Goal: Information Seeking & Learning: Learn about a topic

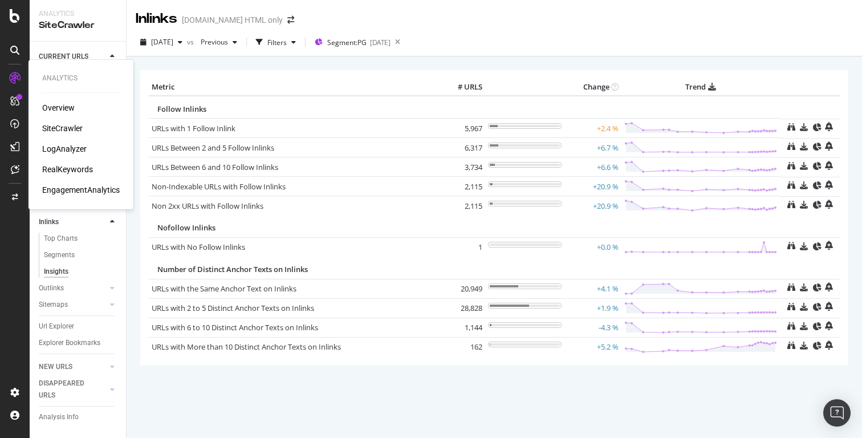
click at [54, 146] on div "LogAnalyzer" at bounding box center [64, 148] width 44 height 11
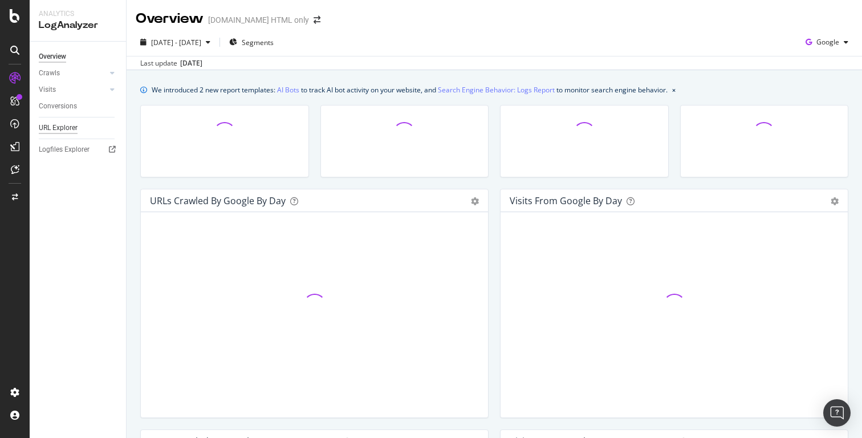
click at [58, 127] on div "URL Explorer" at bounding box center [58, 128] width 39 height 12
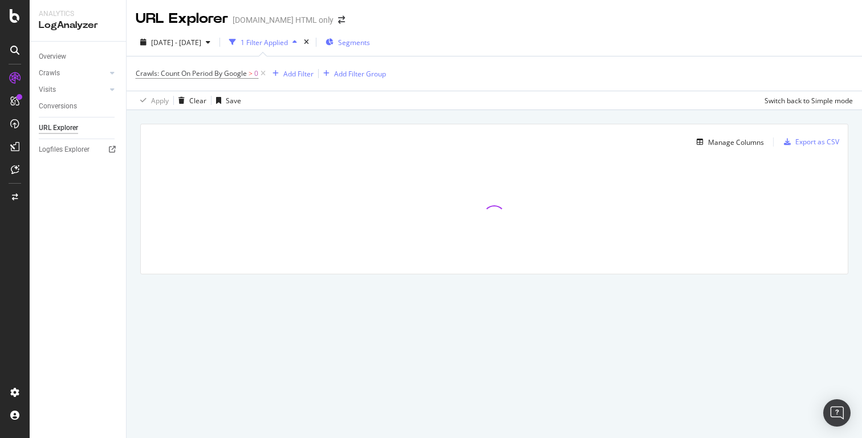
click at [370, 44] on span "Segments" at bounding box center [354, 43] width 32 height 10
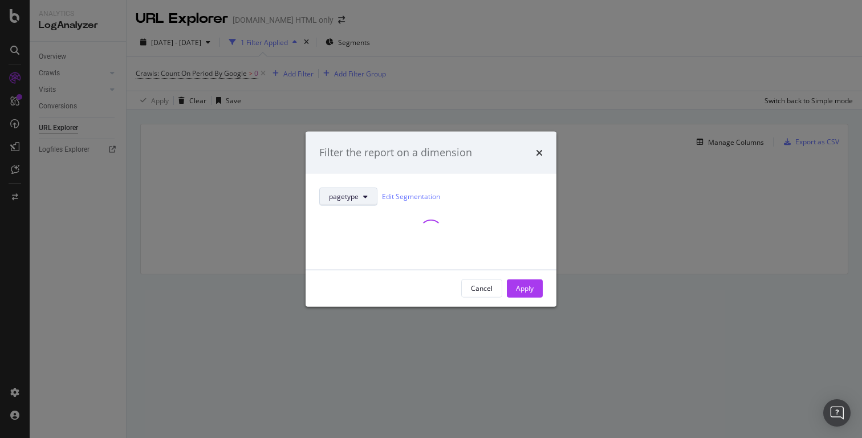
click at [371, 195] on button "pagetype" at bounding box center [348, 196] width 58 height 18
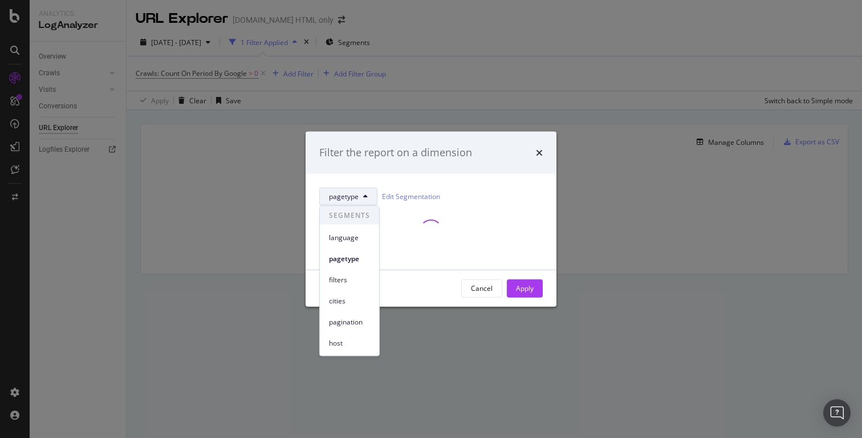
click at [435, 177] on div "pagetype Edit Segmentation" at bounding box center [431, 221] width 251 height 96
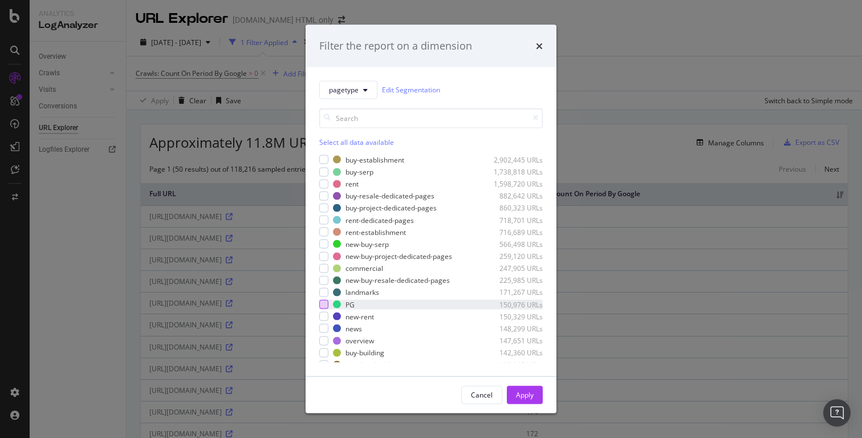
click at [323, 303] on div "modal" at bounding box center [323, 304] width 9 height 9
click at [521, 392] on div "Apply" at bounding box center [525, 395] width 18 height 10
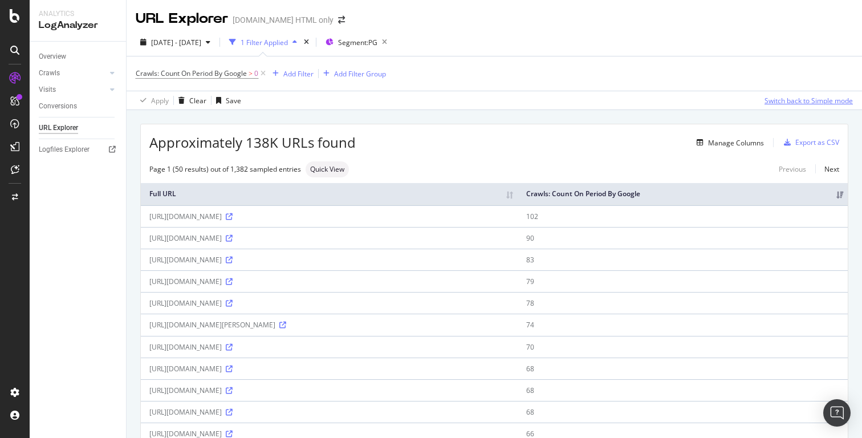
click at [822, 103] on div "Switch back to Simple mode" at bounding box center [808, 101] width 88 height 10
click at [812, 99] on div "Switch to Advanced Mode" at bounding box center [812, 101] width 82 height 10
click at [752, 144] on div "Manage Columns" at bounding box center [736, 142] width 56 height 10
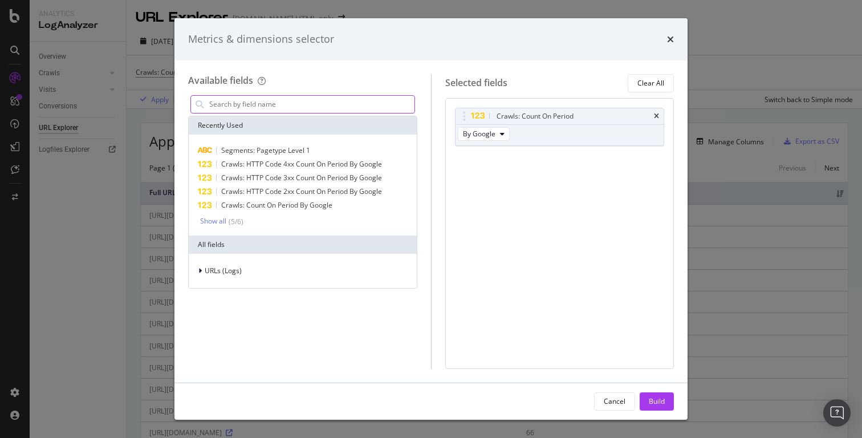
click at [262, 101] on input "modal" at bounding box center [311, 104] width 206 height 17
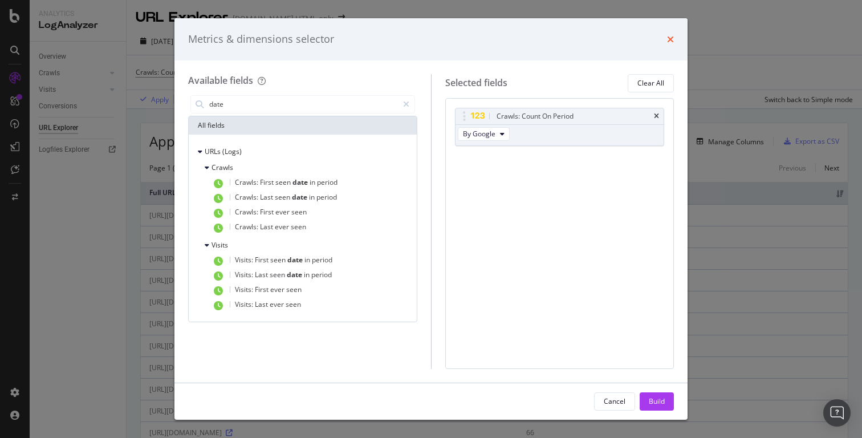
type input "date"
click at [672, 40] on icon "times" at bounding box center [670, 39] width 7 height 9
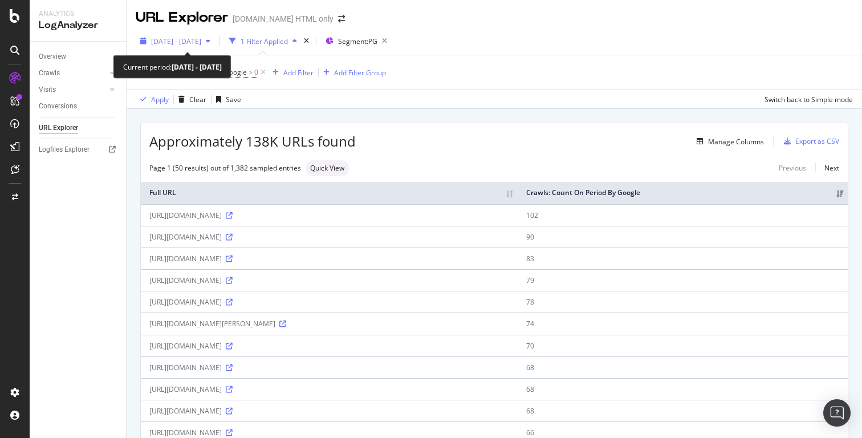
click at [196, 44] on span "2025 Aug. 8th - Sep. 6th" at bounding box center [176, 41] width 50 height 10
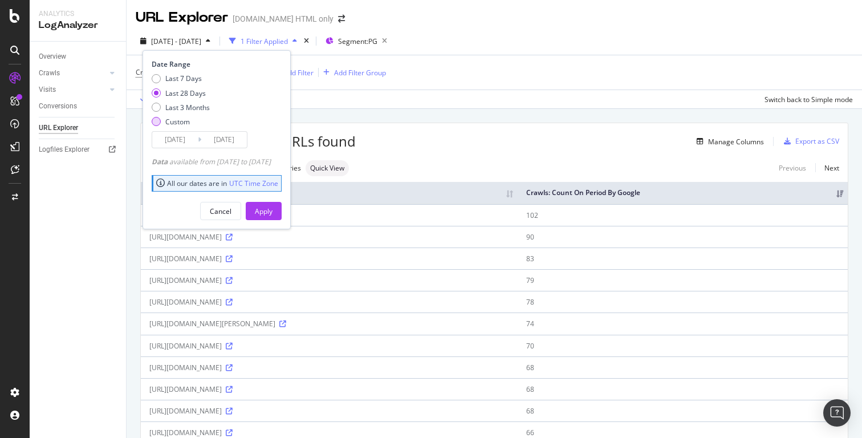
click at [181, 119] on div "Custom" at bounding box center [177, 122] width 25 height 10
click at [188, 141] on input "2025/08/10" at bounding box center [175, 140] width 46 height 16
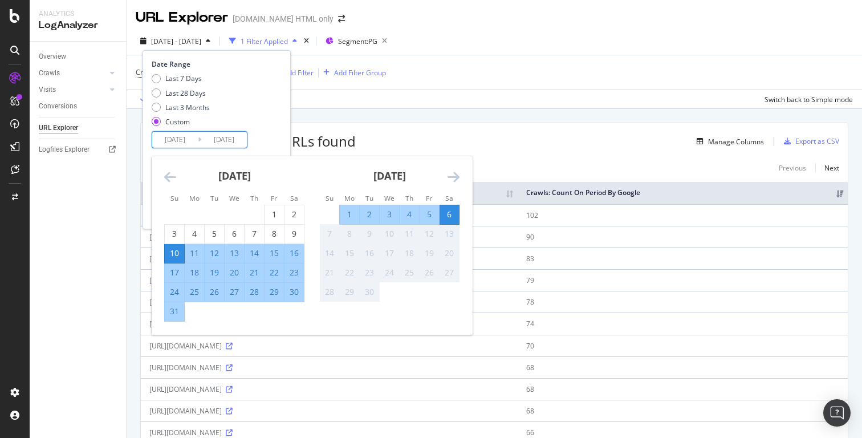
click at [237, 273] on div "20" at bounding box center [234, 272] width 19 height 11
type input "2025/08/20"
click at [235, 296] on div "27" at bounding box center [234, 291] width 19 height 11
type input "2025/08/27"
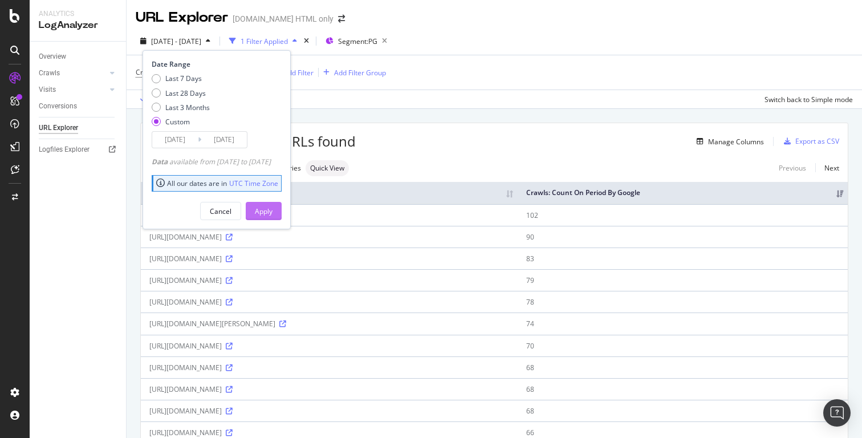
click at [273, 207] on div "Apply" at bounding box center [264, 211] width 18 height 10
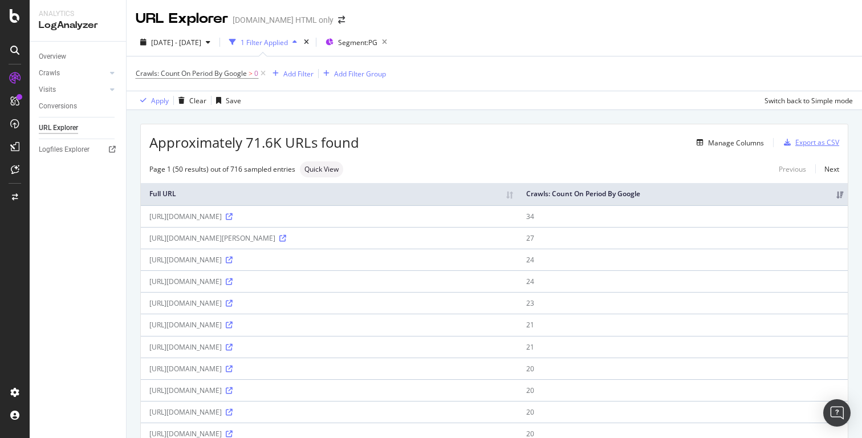
click at [815, 144] on div "Export as CSV" at bounding box center [817, 142] width 44 height 10
click at [201, 42] on span "2025 Aug. 20th - Aug. 27th" at bounding box center [176, 43] width 50 height 10
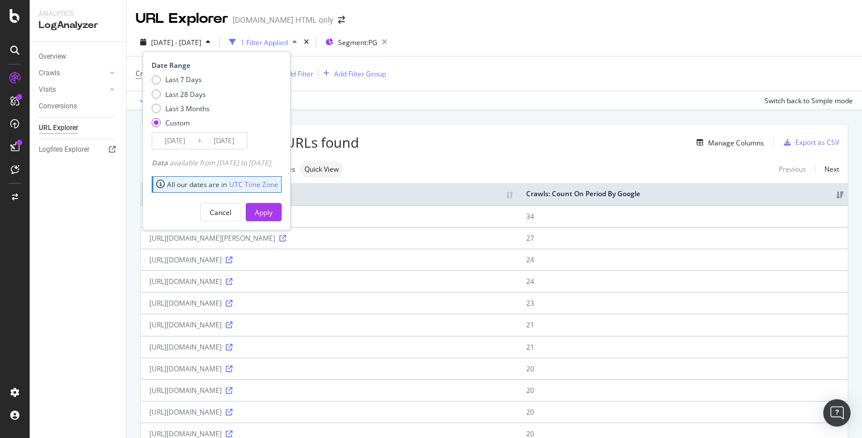
click at [185, 140] on input "2025/08/20" at bounding box center [175, 141] width 46 height 16
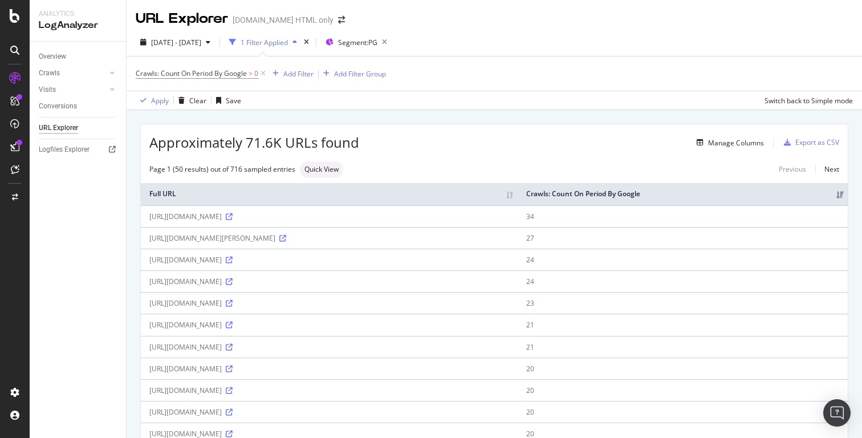
click at [582, 42] on div "2025 Aug. 20th - Aug. 27th 1 Filter Applied Segment: PG" at bounding box center [494, 44] width 735 height 23
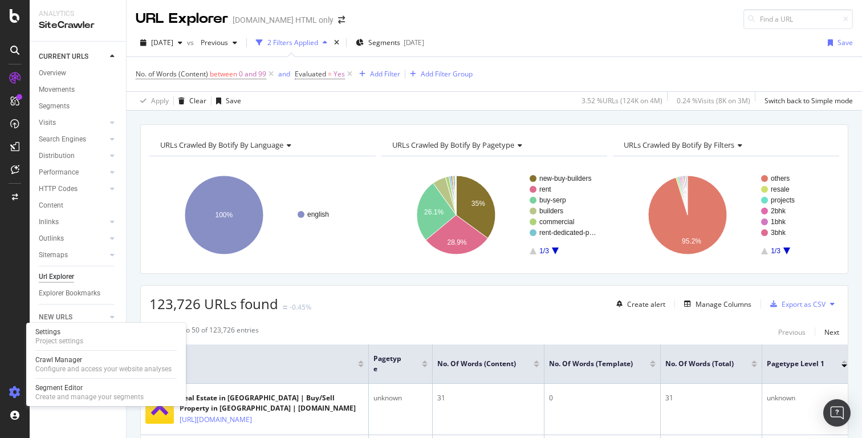
click at [15, 396] on icon at bounding box center [14, 392] width 11 height 11
click at [76, 392] on div "Create and manage your segments" at bounding box center [89, 396] width 108 height 9
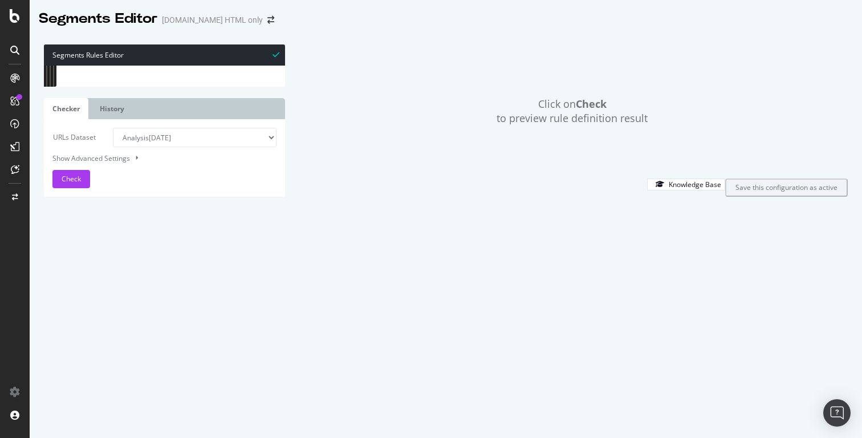
type textarea "path */ta/*"
click at [180, 168] on div "[ segment : language ] @ hindi path */hi/* @ bengali path */bn/* @ telugu path …" at bounding box center [178, 190] width 214 height 248
type input "pg"
click at [279, 75] on span at bounding box center [277, 75] width 8 height 8
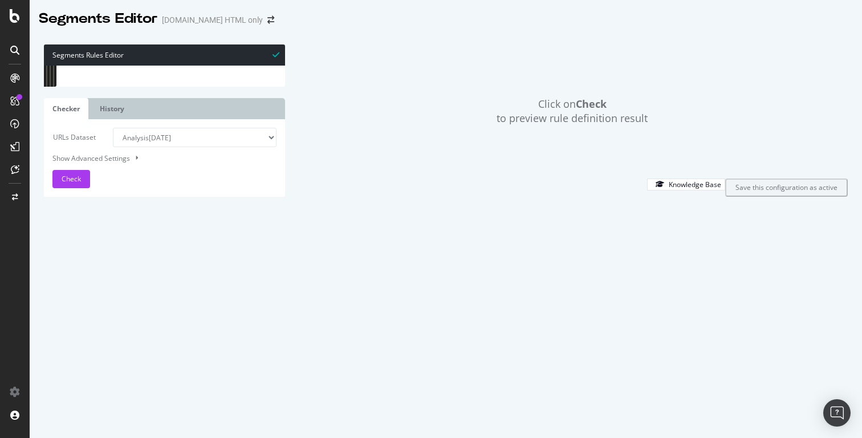
type textarea "@PG"
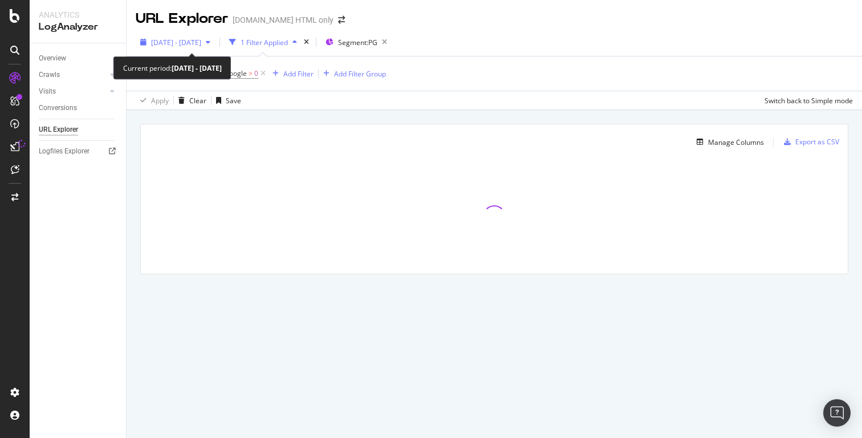
click at [201, 44] on span "2025 Aug. 20th - Aug. 27th" at bounding box center [176, 43] width 50 height 10
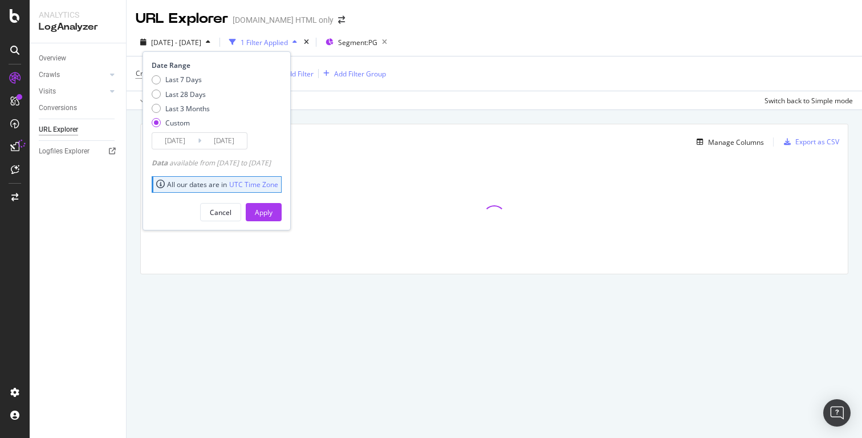
click at [181, 142] on input "2025/08/20" at bounding box center [175, 141] width 46 height 16
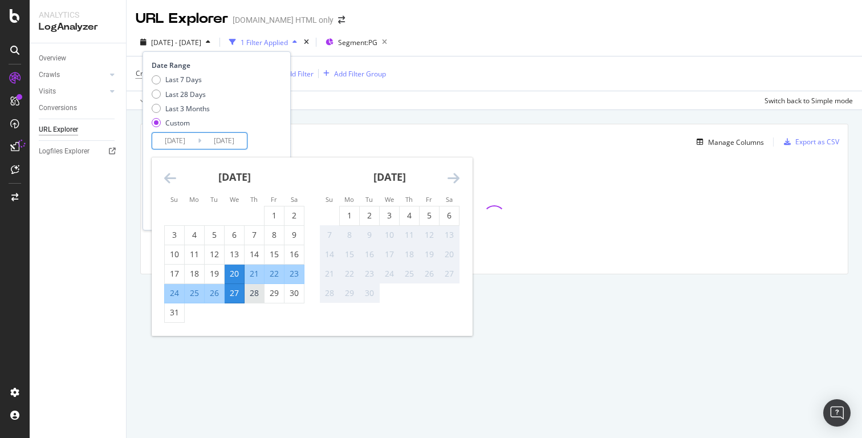
click at [251, 292] on div "28" at bounding box center [254, 292] width 19 height 11
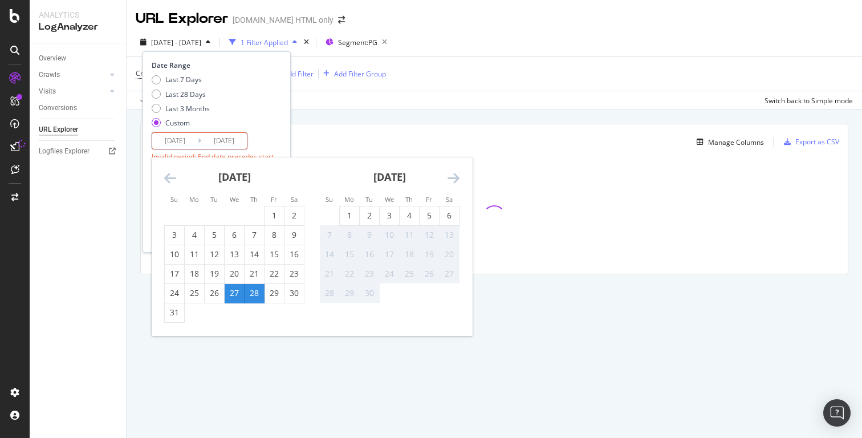
type input "2025/08/28"
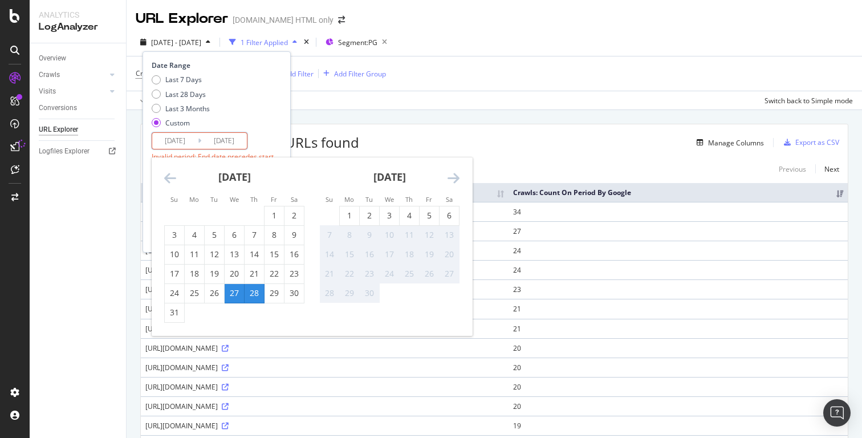
click at [255, 295] on div "28" at bounding box center [254, 292] width 19 height 11
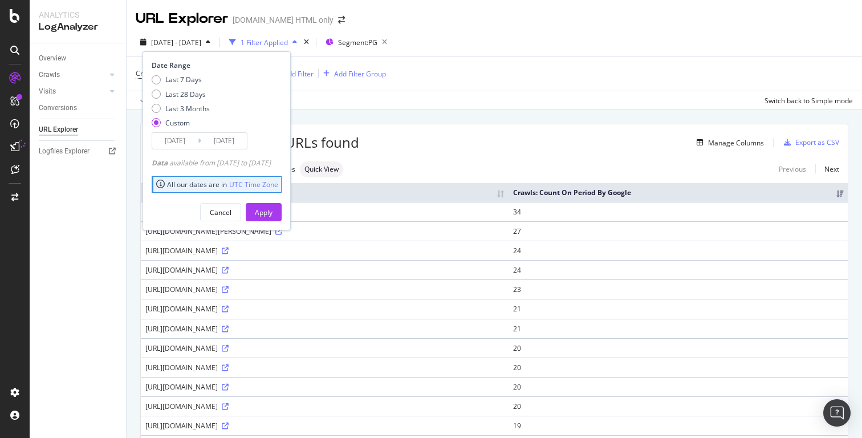
click at [221, 141] on input "2025/08/28" at bounding box center [224, 141] width 46 height 16
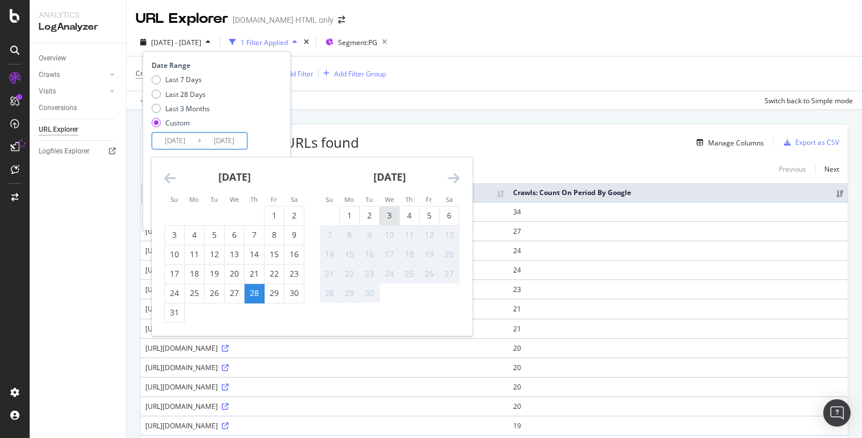
click at [390, 218] on div "3" at bounding box center [389, 215] width 19 height 11
type input "2025/09/03"
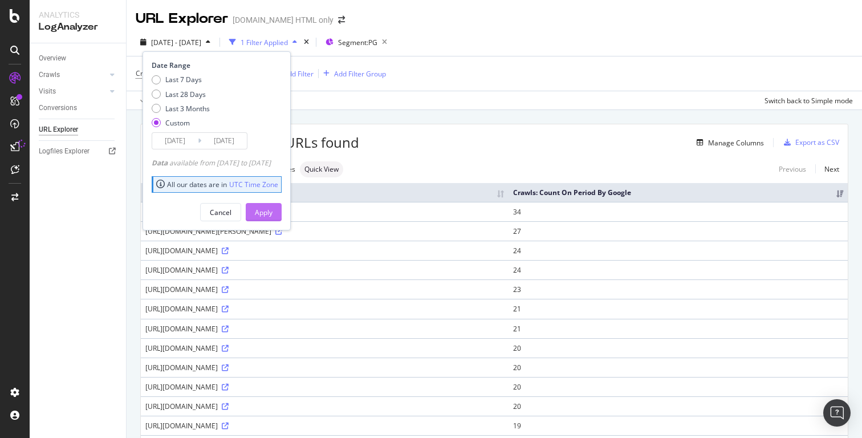
click at [273, 217] on div "Apply" at bounding box center [264, 212] width 18 height 17
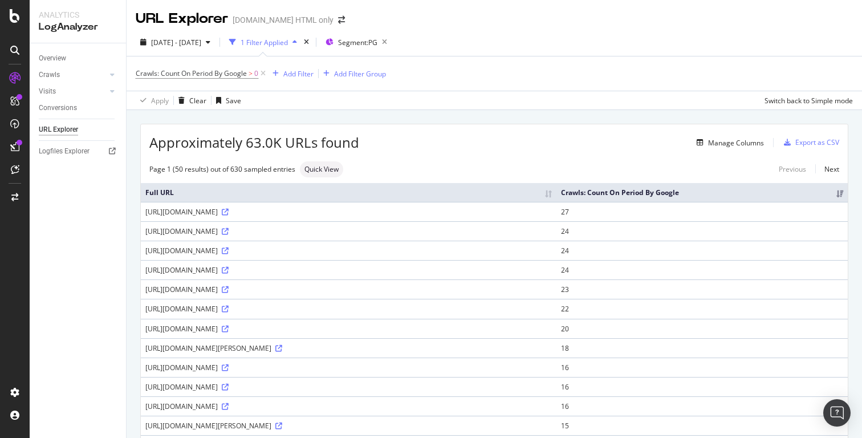
click at [461, 143] on div "Manage Columns" at bounding box center [561, 143] width 405 height 14
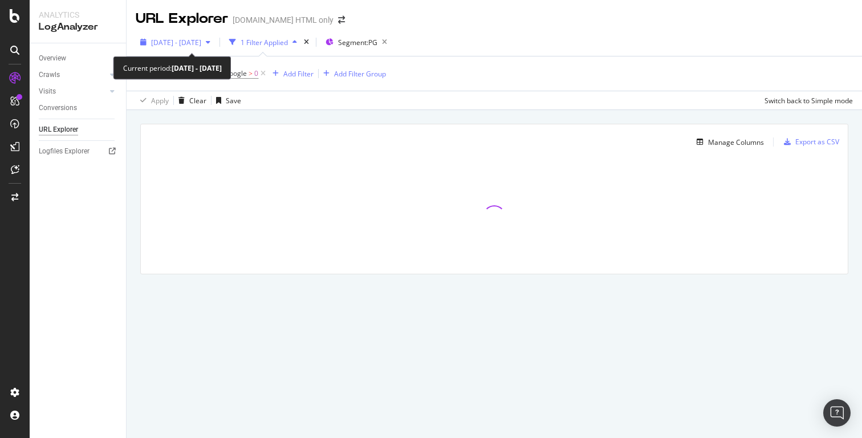
click at [201, 44] on span "[DATE] - [DATE]" at bounding box center [176, 43] width 50 height 10
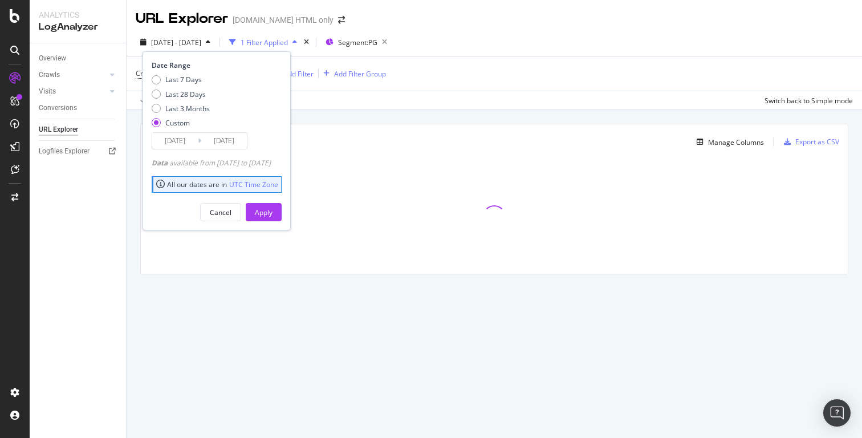
click at [177, 139] on input "[DATE]" at bounding box center [175, 141] width 46 height 16
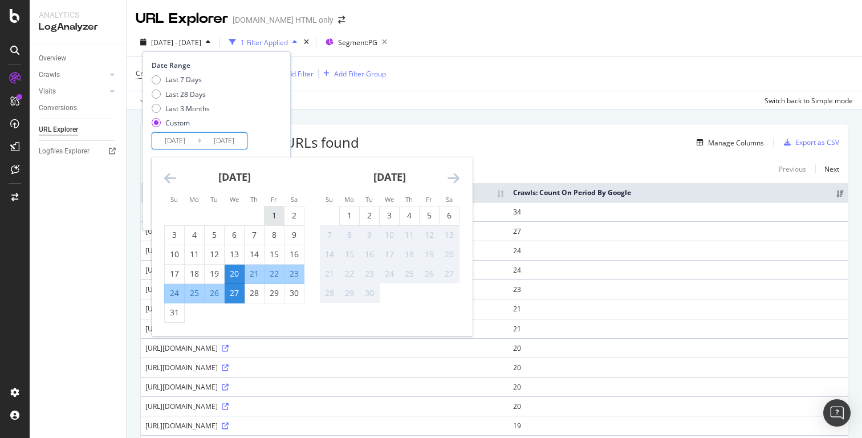
click at [273, 220] on div "1" at bounding box center [274, 215] width 19 height 11
type input "2025/08/01"
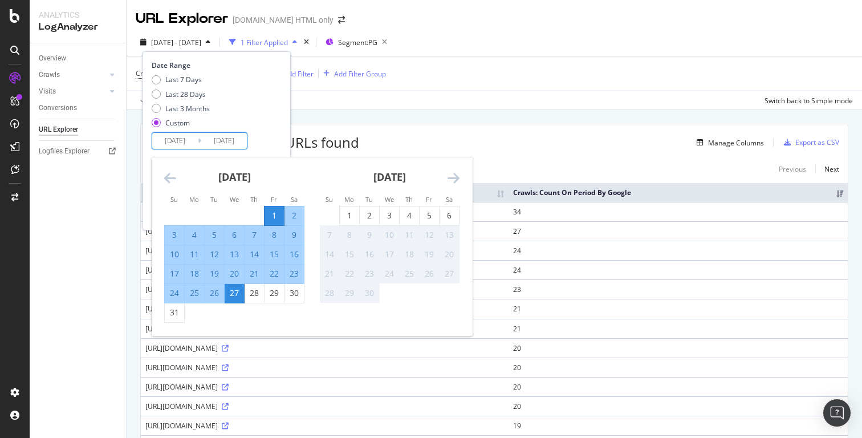
click at [231, 238] on div "6" at bounding box center [234, 234] width 19 height 11
type input "2025/08/06"
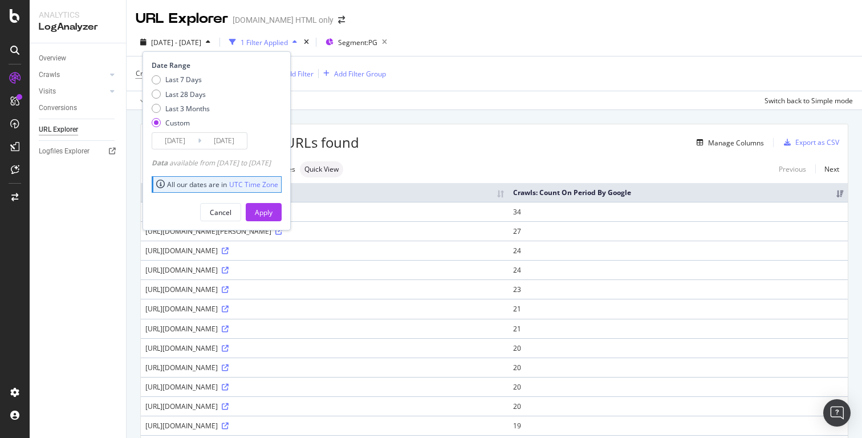
click at [195, 139] on input "2025/08/01" at bounding box center [175, 141] width 46 height 16
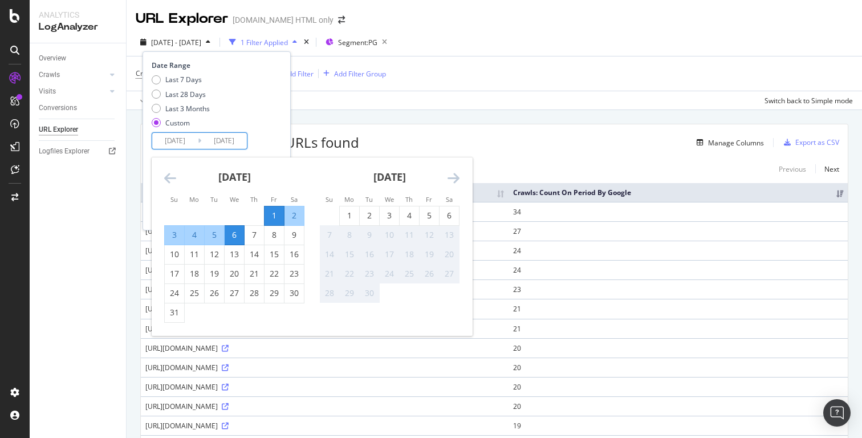
click at [163, 178] on div "August 2025 1 2 3 4 5 6 7 8 9 10 11 12 13 14 15 16 17 18 19 20 21 22 23 24 25 2…" at bounding box center [234, 239] width 155 height 165
click at [170, 176] on icon "Move backward to switch to the previous month." at bounding box center [170, 178] width 12 height 14
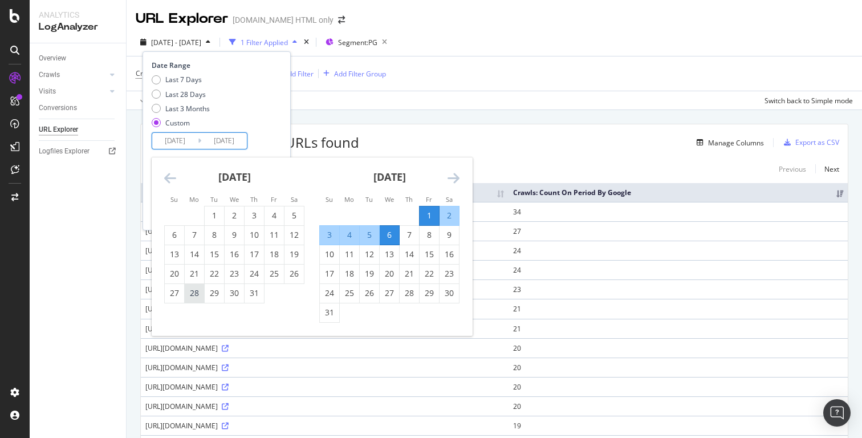
click at [192, 292] on div "28" at bounding box center [194, 292] width 19 height 11
type input "2025/07/28"
click at [331, 235] on div "3" at bounding box center [329, 234] width 19 height 11
type input "2025/08/03"
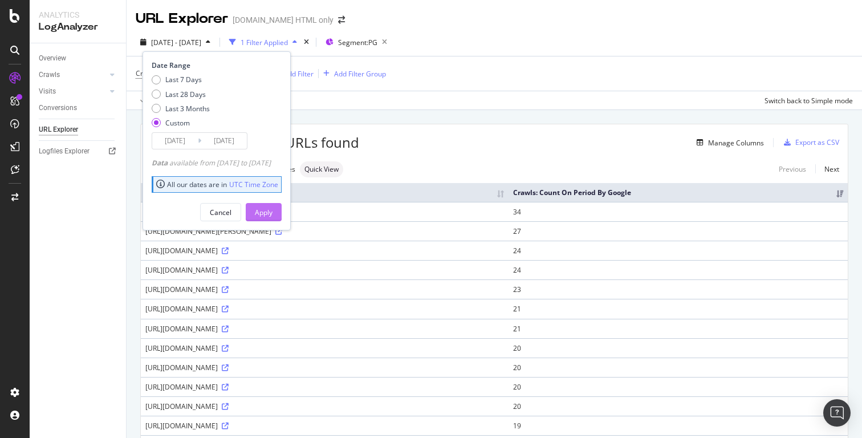
click at [273, 213] on div "Apply" at bounding box center [264, 213] width 18 height 10
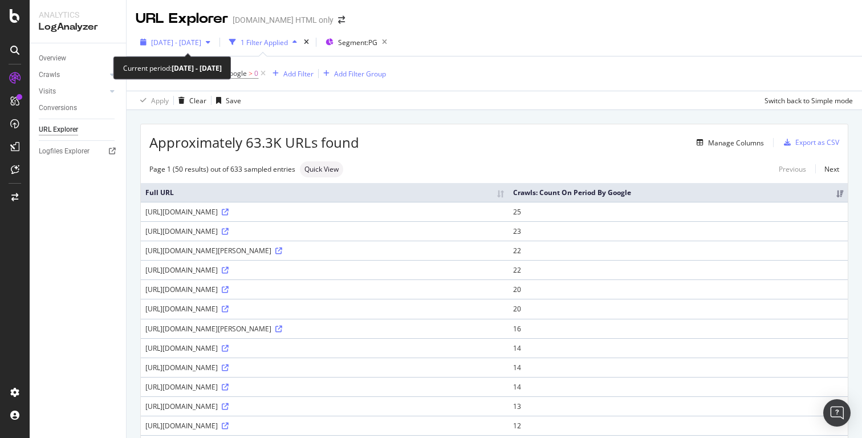
click at [195, 39] on span "2025 Jul. 28th - Aug. 3rd" at bounding box center [176, 43] width 50 height 10
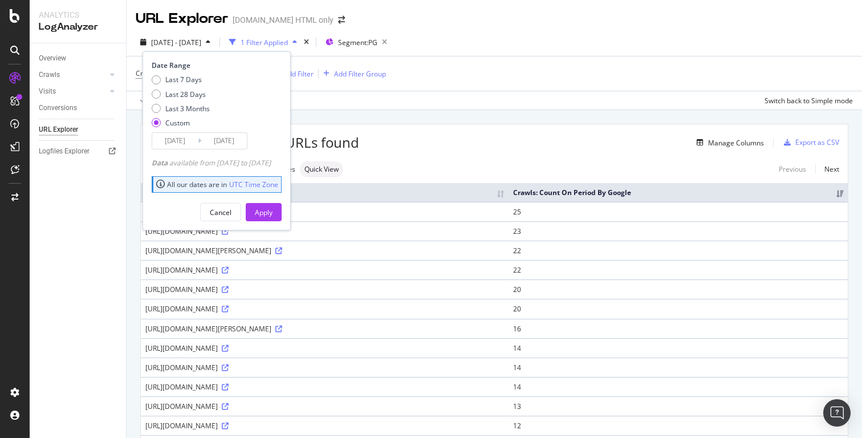
click at [181, 137] on input "2025/07/28" at bounding box center [175, 141] width 46 height 16
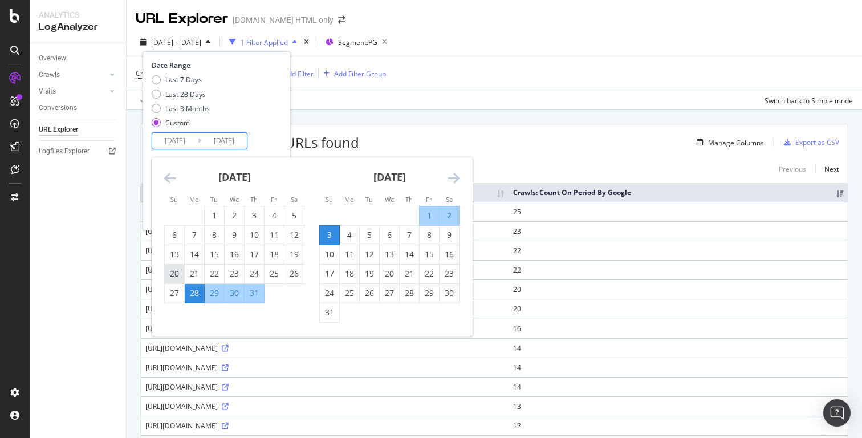
click at [179, 274] on div "20" at bounding box center [174, 273] width 19 height 11
type input "2025/07/20"
click at [173, 296] on div "27" at bounding box center [174, 292] width 19 height 11
type input "2025/07/27"
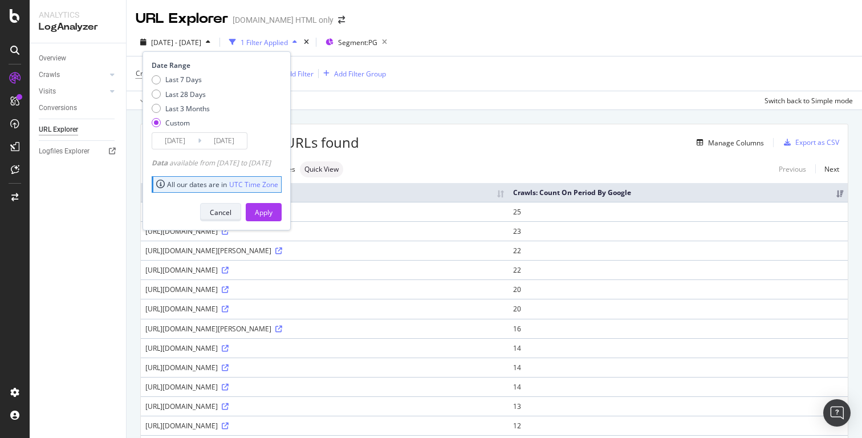
click at [231, 215] on div "Cancel" at bounding box center [221, 213] width 22 height 10
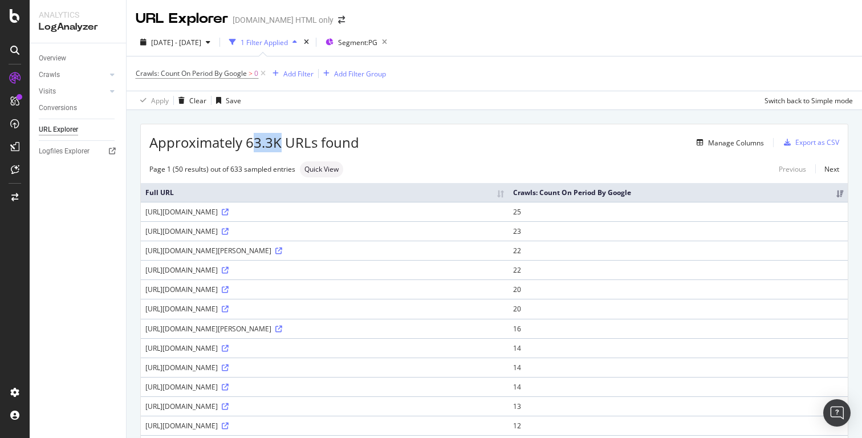
drag, startPoint x: 253, startPoint y: 140, endPoint x: 286, endPoint y: 135, distance: 32.9
click at [285, 135] on span "Approximately 63.3K URLs found" at bounding box center [254, 142] width 210 height 19
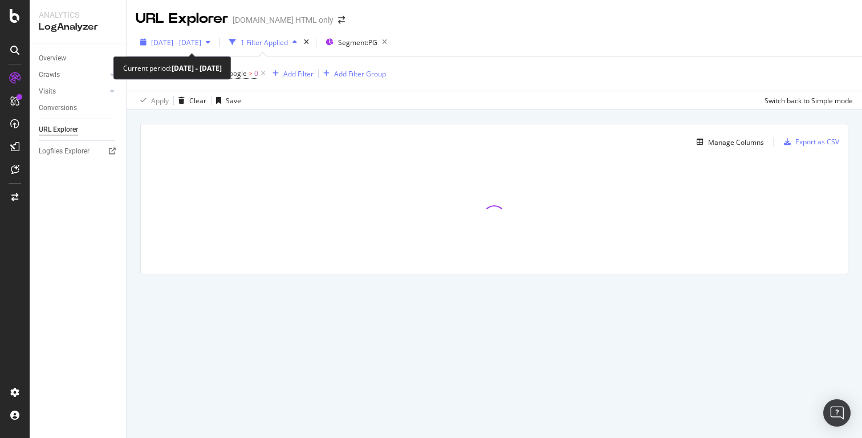
click at [200, 43] on span "[DATE] - [DATE]" at bounding box center [176, 43] width 50 height 10
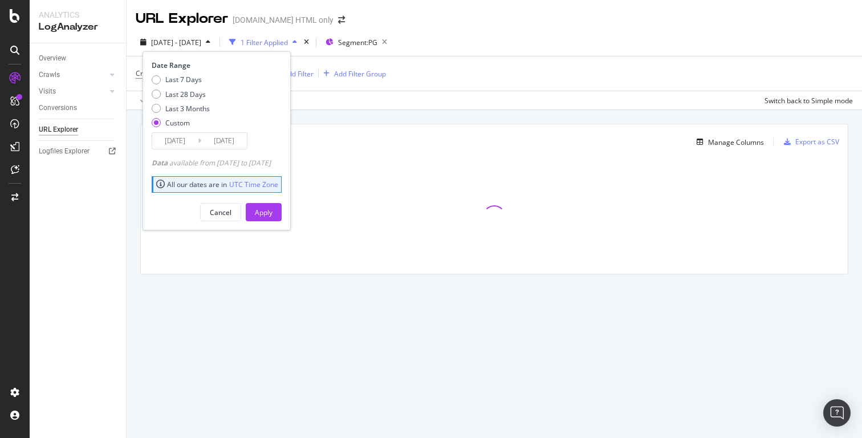
click at [178, 143] on input "[DATE]" at bounding box center [175, 141] width 46 height 16
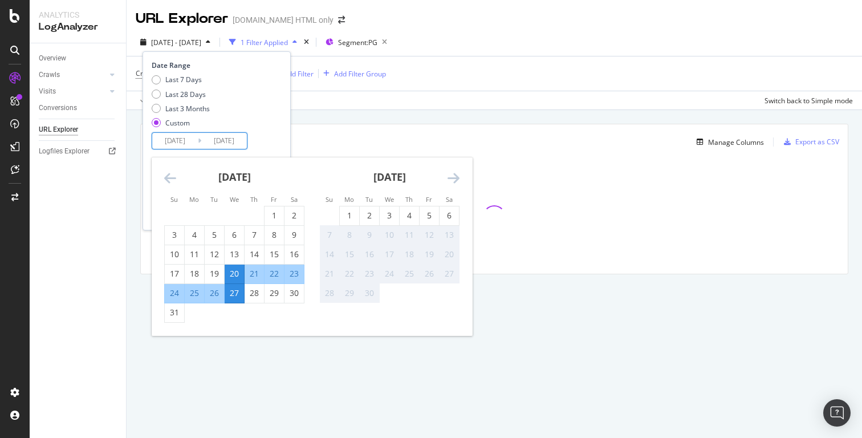
click at [170, 179] on icon "Move backward to switch to the previous month." at bounding box center [170, 178] width 12 height 14
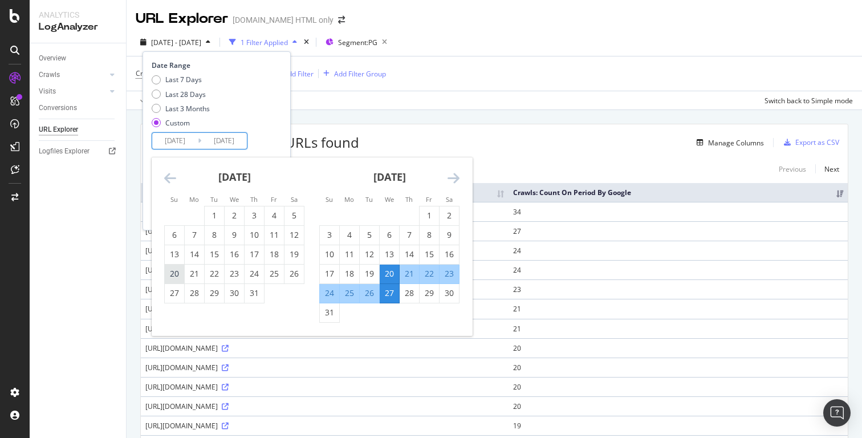
click at [178, 275] on div "20" at bounding box center [174, 273] width 19 height 11
type input "2025/07/20"
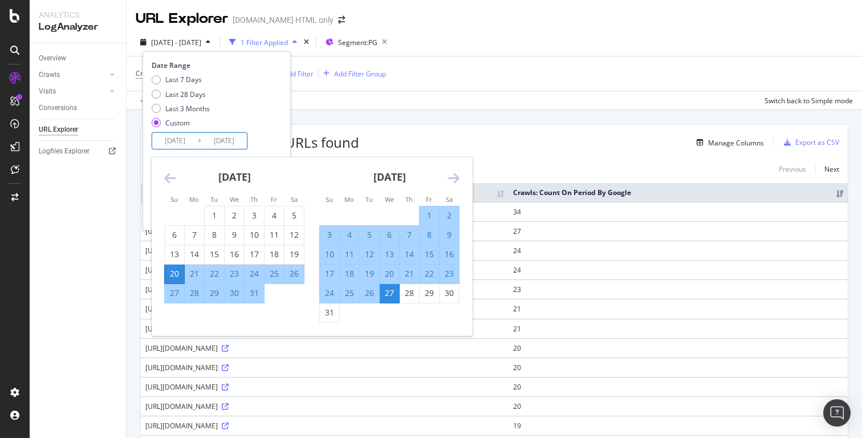
click at [176, 296] on div "27" at bounding box center [174, 292] width 19 height 11
type input "2025/07/27"
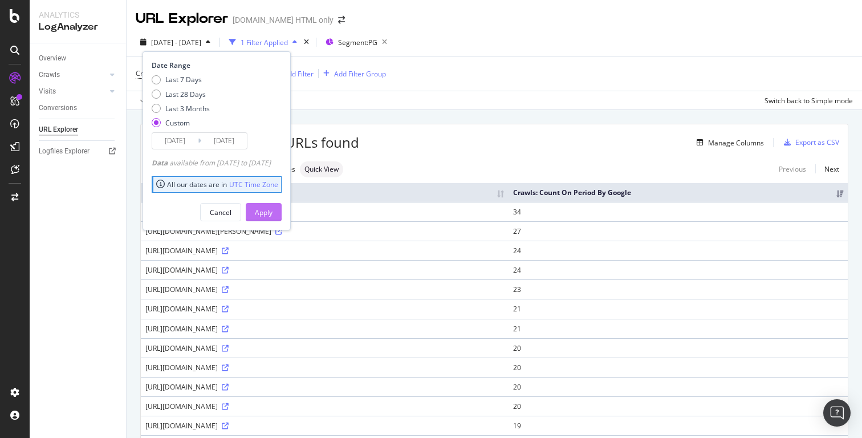
click at [273, 210] on div "Apply" at bounding box center [264, 213] width 18 height 10
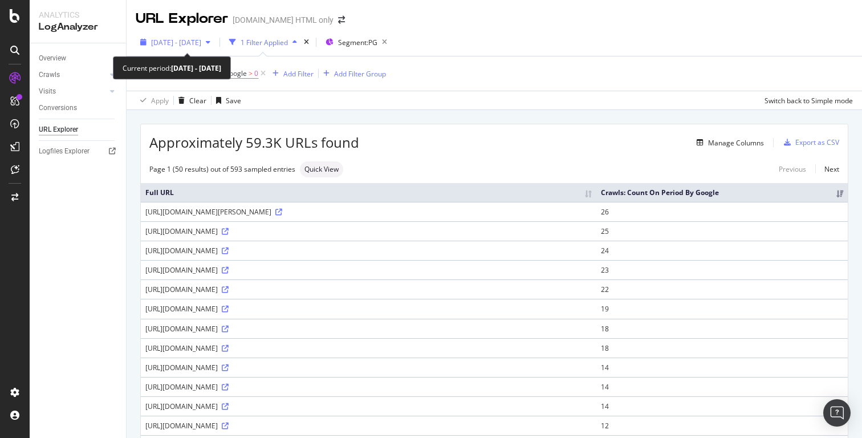
click at [215, 51] on div "2025 Jul. 20th - Jul. 27th" at bounding box center [175, 42] width 79 height 17
click at [541, 31] on div "2025 Jul. 20th - Jul. 27th 1 Filter Applied Segment: PG Crawls: Count On Period…" at bounding box center [494, 70] width 735 height 82
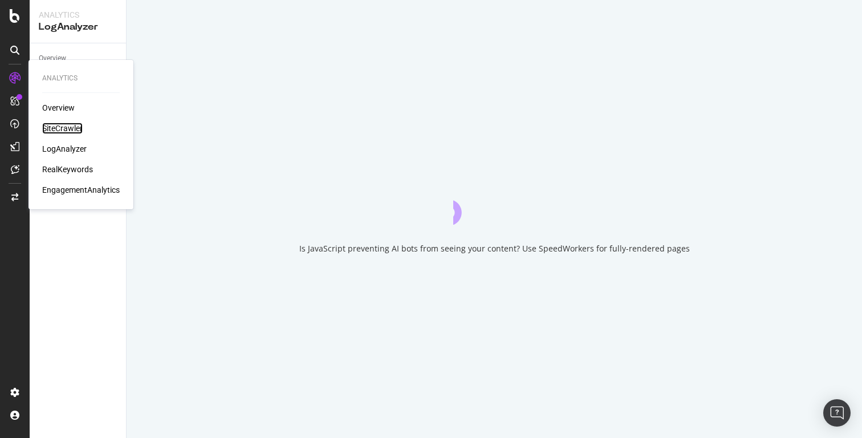
click at [55, 127] on div "SiteCrawler" at bounding box center [62, 128] width 40 height 11
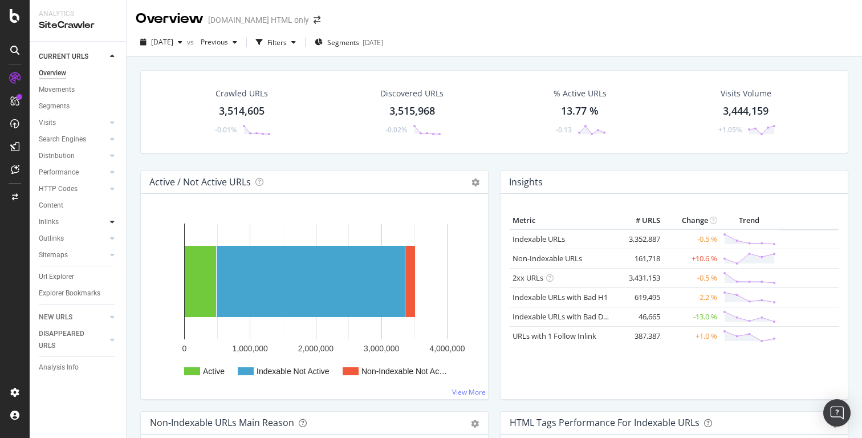
click at [110, 218] on icon at bounding box center [112, 221] width 5 height 7
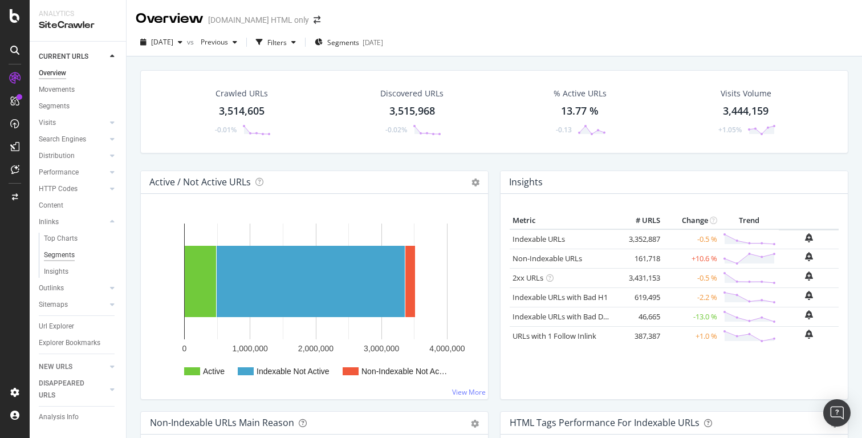
click at [62, 255] on div "Segments" at bounding box center [59, 255] width 31 height 12
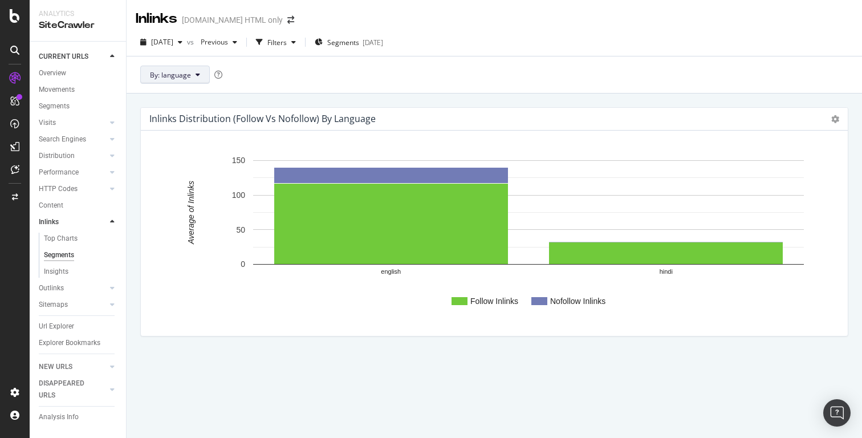
click at [196, 75] on icon at bounding box center [198, 74] width 5 height 7
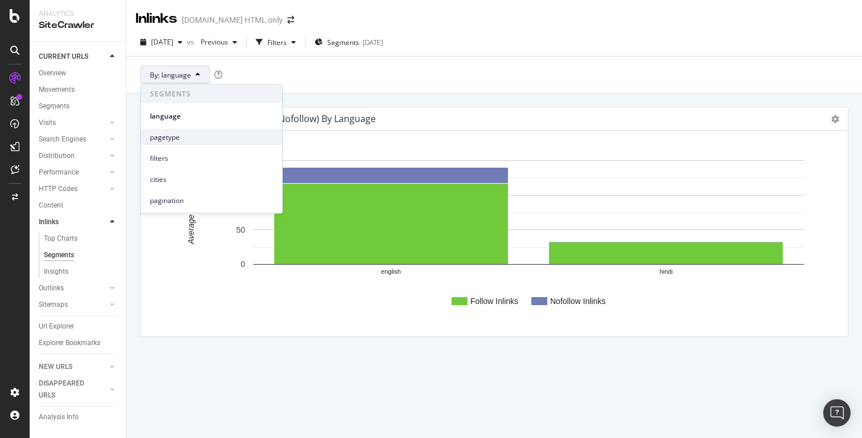
click at [162, 136] on span "pagetype" at bounding box center [211, 137] width 123 height 10
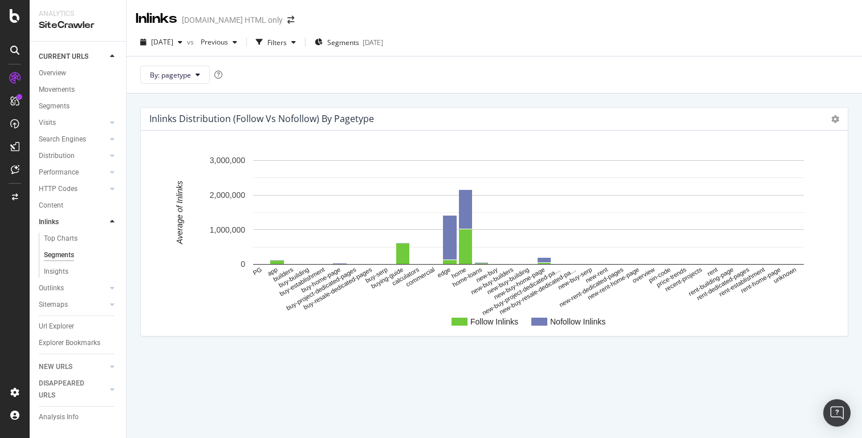
click at [261, 263] on rect "A chart." at bounding box center [528, 212] width 551 height 104
click at [359, 45] on span "Segments" at bounding box center [343, 43] width 32 height 10
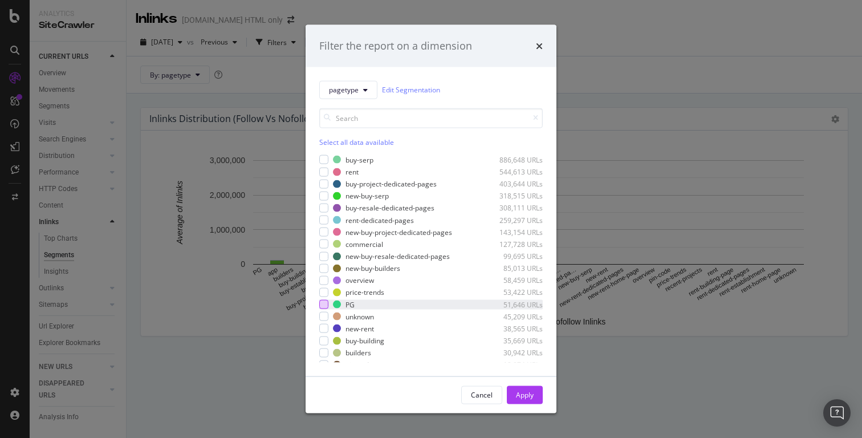
click at [321, 302] on div "modal" at bounding box center [323, 304] width 9 height 9
click at [516, 393] on div "Apply" at bounding box center [525, 395] width 18 height 10
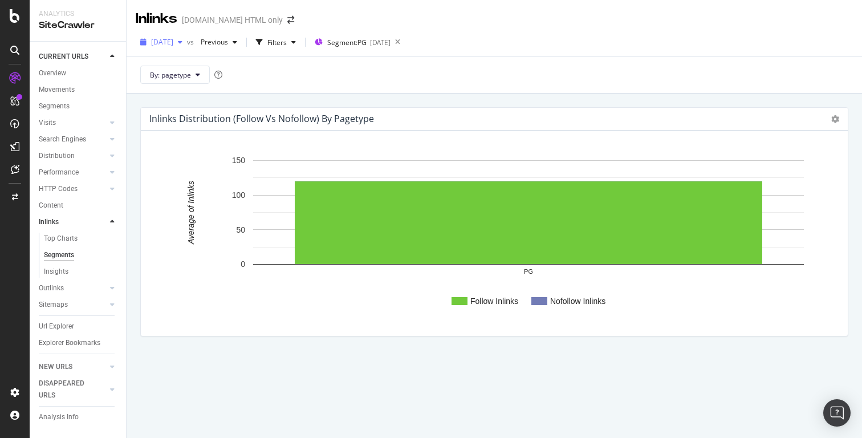
click at [173, 42] on span "[DATE]" at bounding box center [162, 42] width 22 height 10
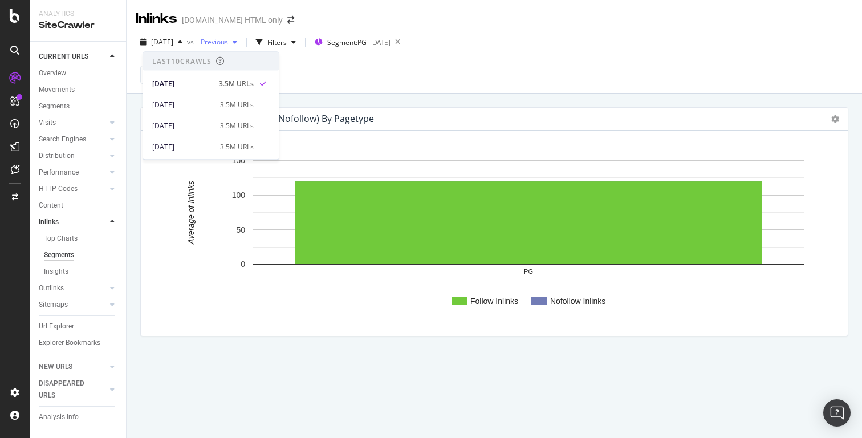
click at [228, 42] on span "Previous" at bounding box center [212, 42] width 32 height 10
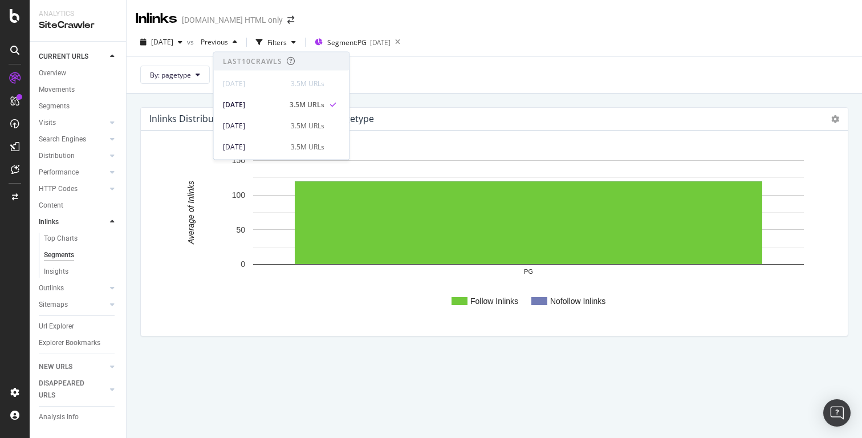
click at [490, 35] on div "[DATE] vs Previous Filters Segment: PG [DATE]" at bounding box center [494, 44] width 735 height 23
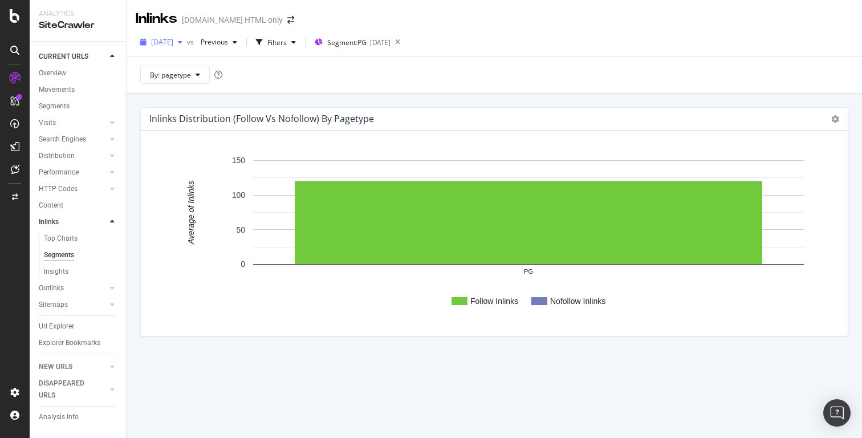
click at [187, 38] on div "[DATE]" at bounding box center [161, 42] width 51 height 17
click at [496, 41] on div "[DATE] vs Previous Filters Segment: PG [DATE]" at bounding box center [494, 44] width 735 height 23
click at [61, 226] on link "Inlinks" at bounding box center [73, 222] width 68 height 12
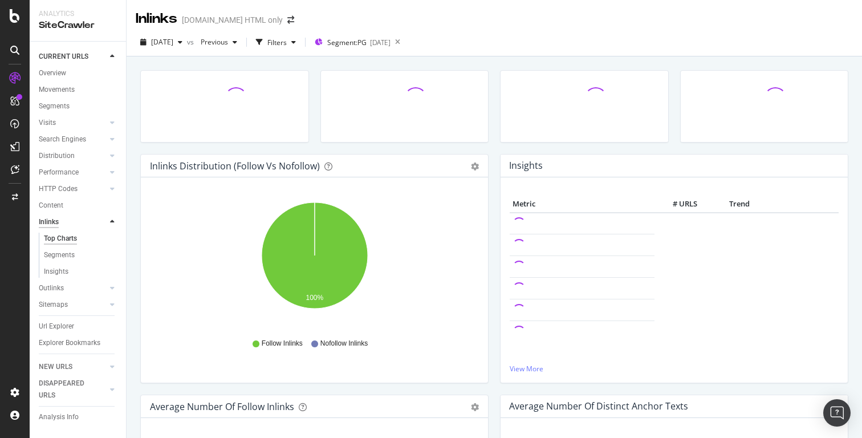
click at [56, 223] on div "Inlinks" at bounding box center [49, 222] width 20 height 12
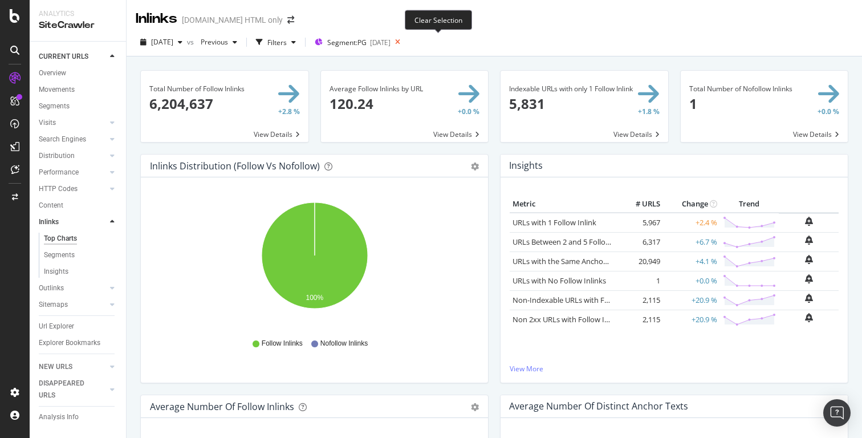
click at [405, 38] on icon at bounding box center [398, 42] width 14 height 16
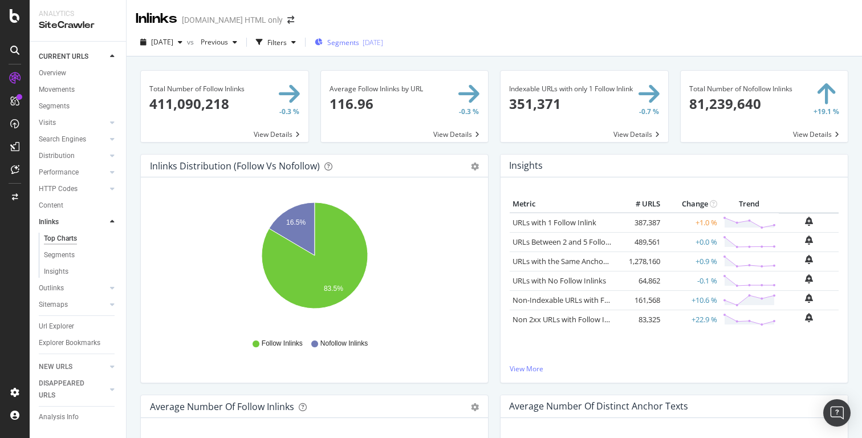
click at [383, 40] on div "[DATE]" at bounding box center [373, 43] width 21 height 10
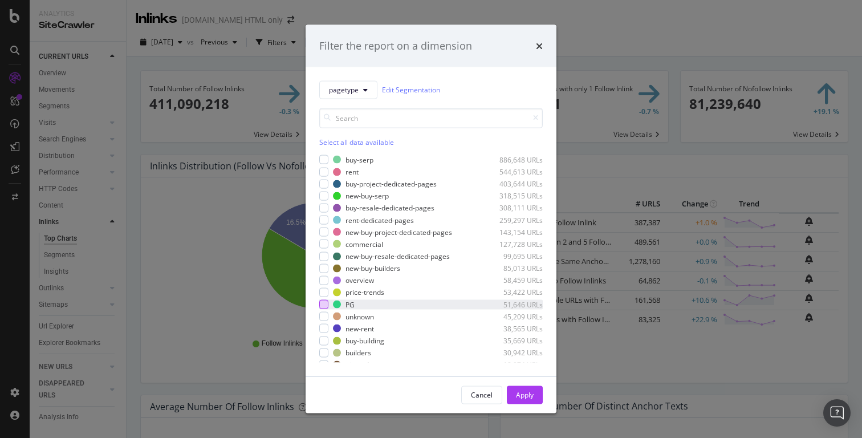
click at [324, 304] on div "modal" at bounding box center [323, 304] width 9 height 9
click at [527, 395] on div "Apply" at bounding box center [525, 395] width 18 height 10
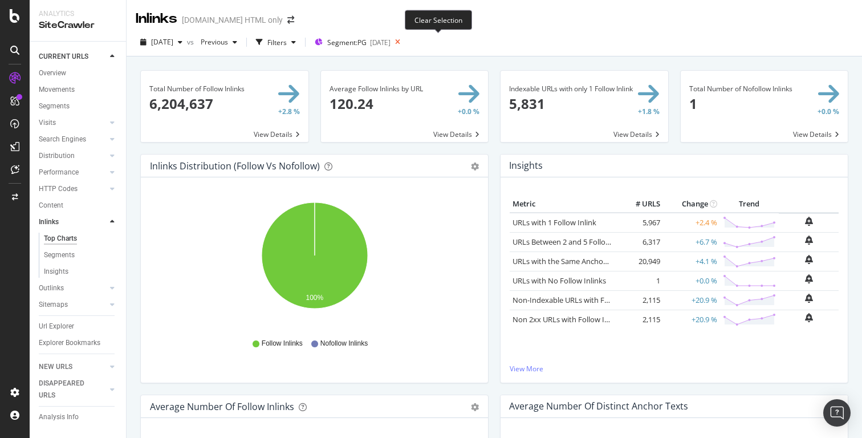
click at [405, 42] on icon at bounding box center [398, 42] width 14 height 16
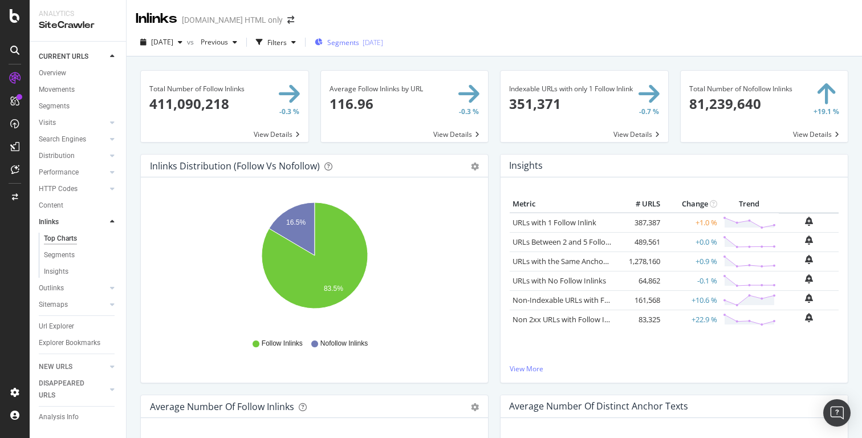
click at [359, 41] on span "Segments" at bounding box center [343, 43] width 32 height 10
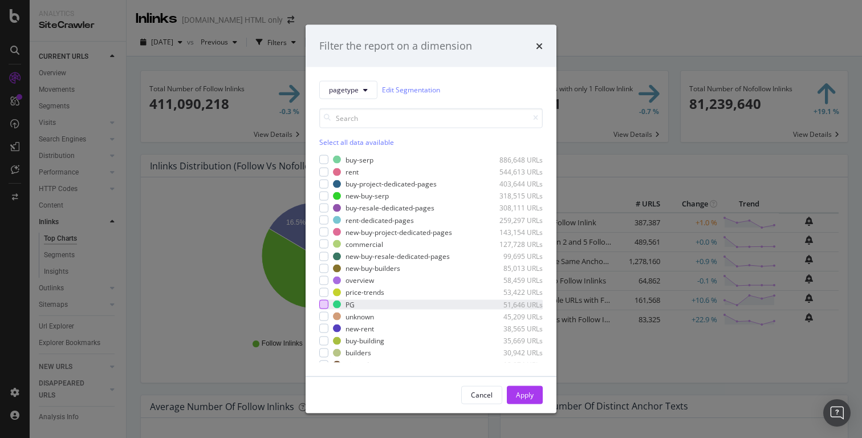
click at [324, 306] on div "modal" at bounding box center [323, 304] width 9 height 9
click at [536, 395] on button "Apply" at bounding box center [525, 394] width 36 height 18
